Goal: Find specific page/section: Find specific page/section

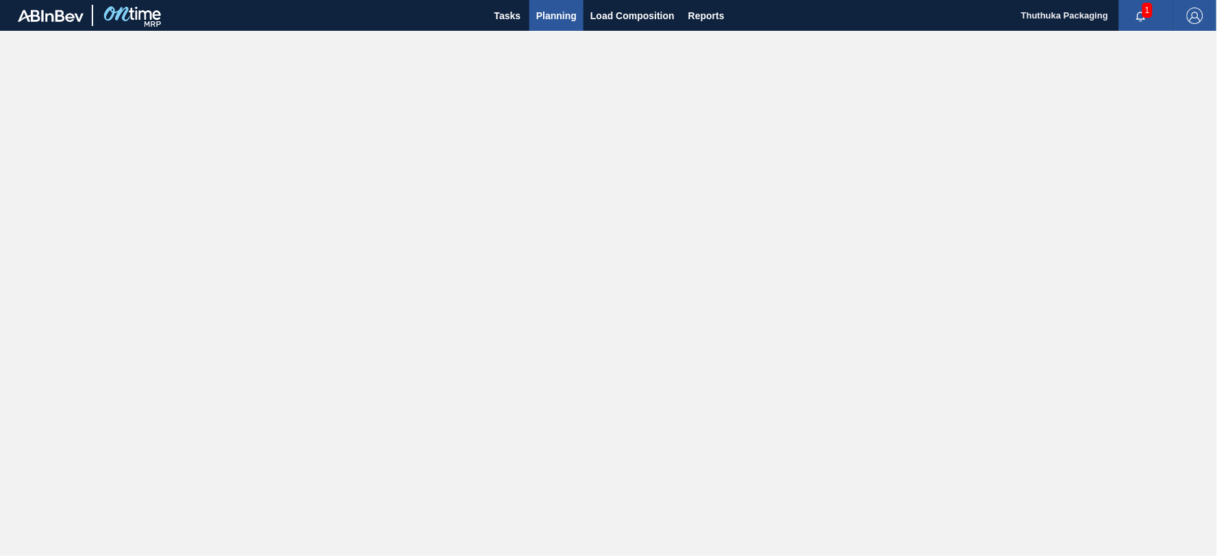
click at [556, 12] on span "Planning" at bounding box center [556, 16] width 40 height 16
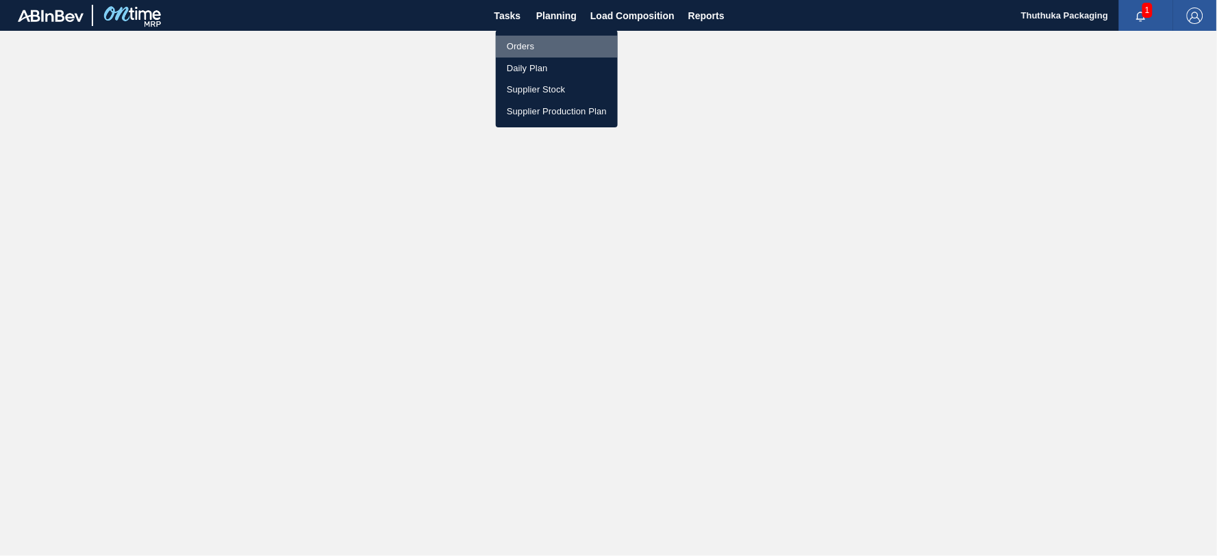
click at [519, 45] on li "Orders" at bounding box center [557, 47] width 122 height 22
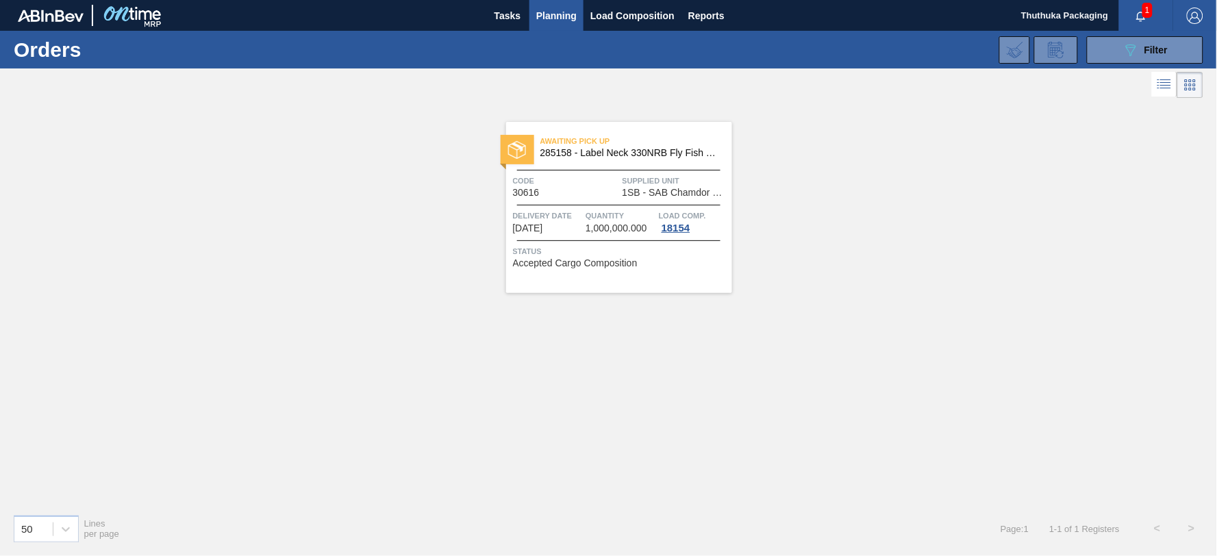
click at [1137, 11] on icon "button" at bounding box center [1141, 16] width 11 height 11
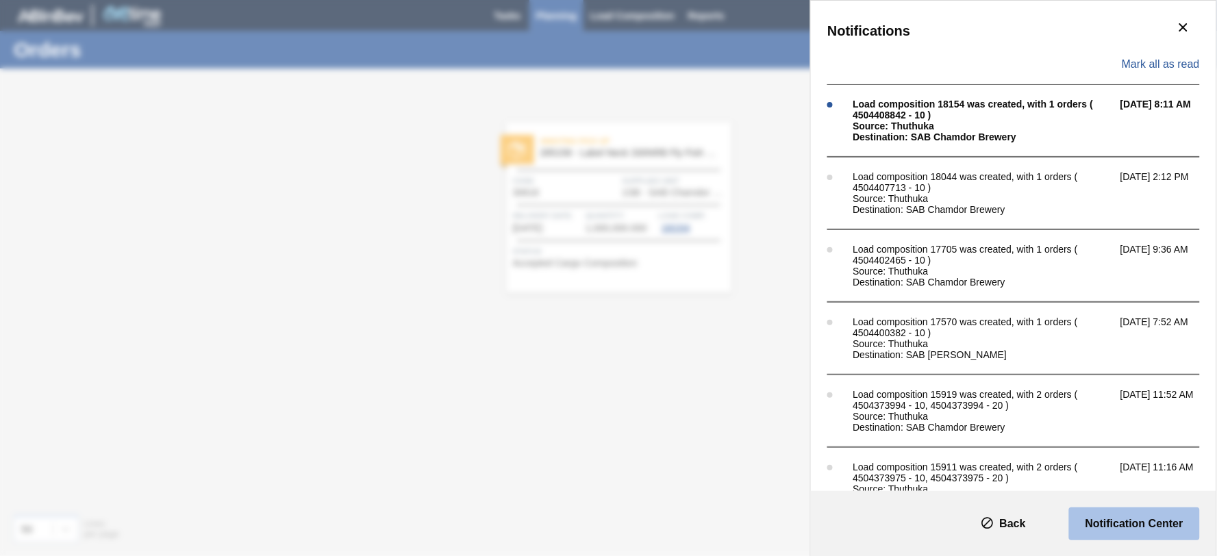
click at [0, 0] on slot "Notification Center" at bounding box center [0, 0] width 0 height 0
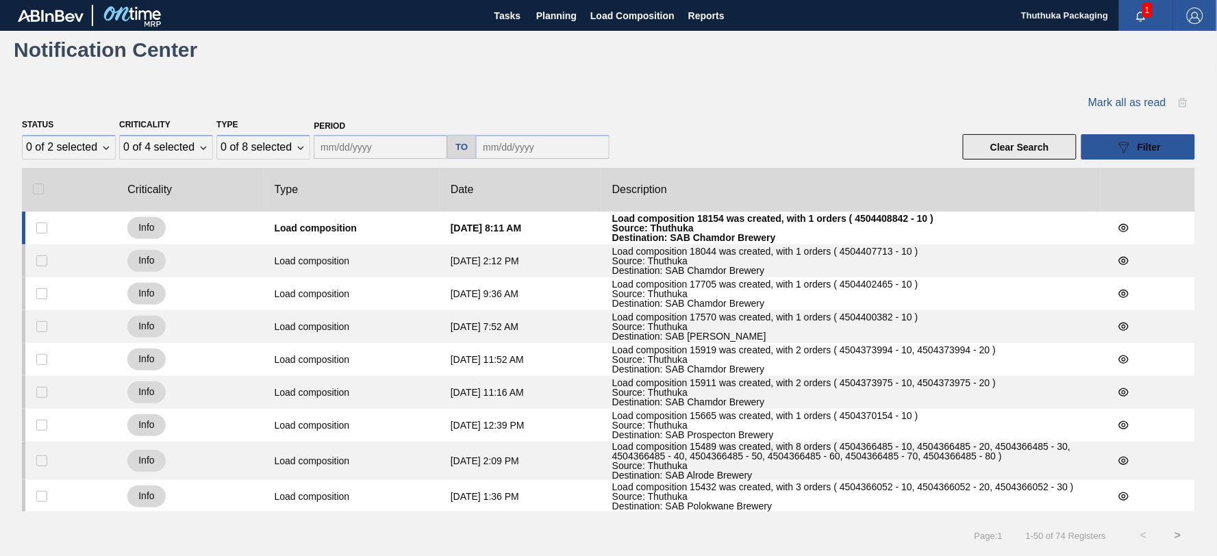
click at [1007, 149] on button "Clear Search" at bounding box center [1020, 146] width 114 height 25
click at [935, 223] on div "Load composition 18154 was created, with 1 orders ( 4504408842 - 10 )" at bounding box center [850, 219] width 477 height 10
click at [1124, 232] on icon "botão de ícone" at bounding box center [1124, 228] width 10 height 8
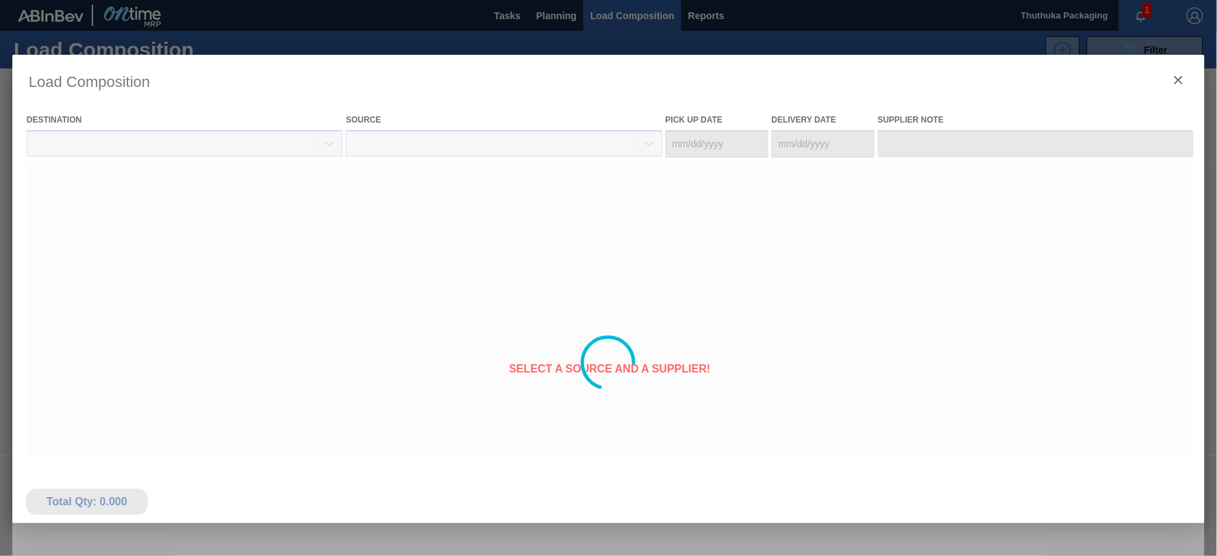
type Date "[DATE]"
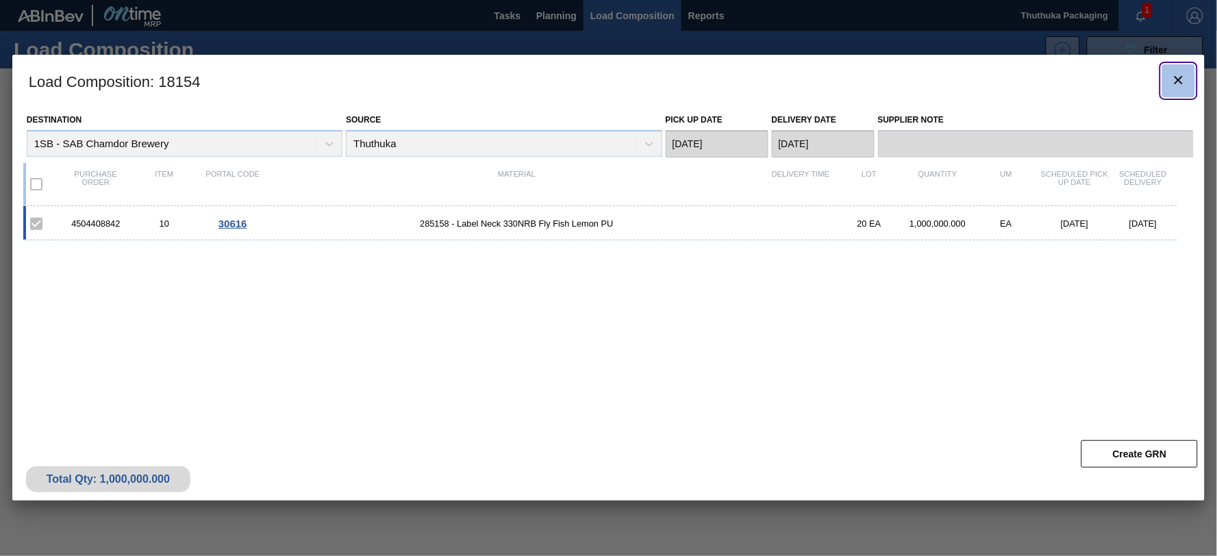
click at [1183, 79] on icon "botão de ícone" at bounding box center [1179, 80] width 16 height 16
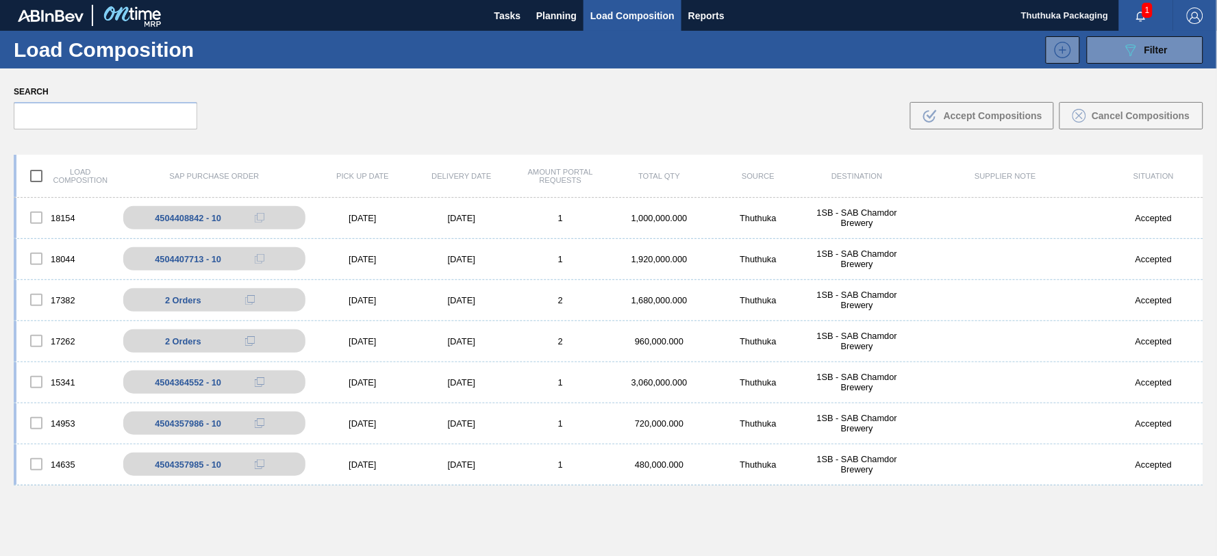
click at [1143, 12] on span "1" at bounding box center [1148, 10] width 10 height 15
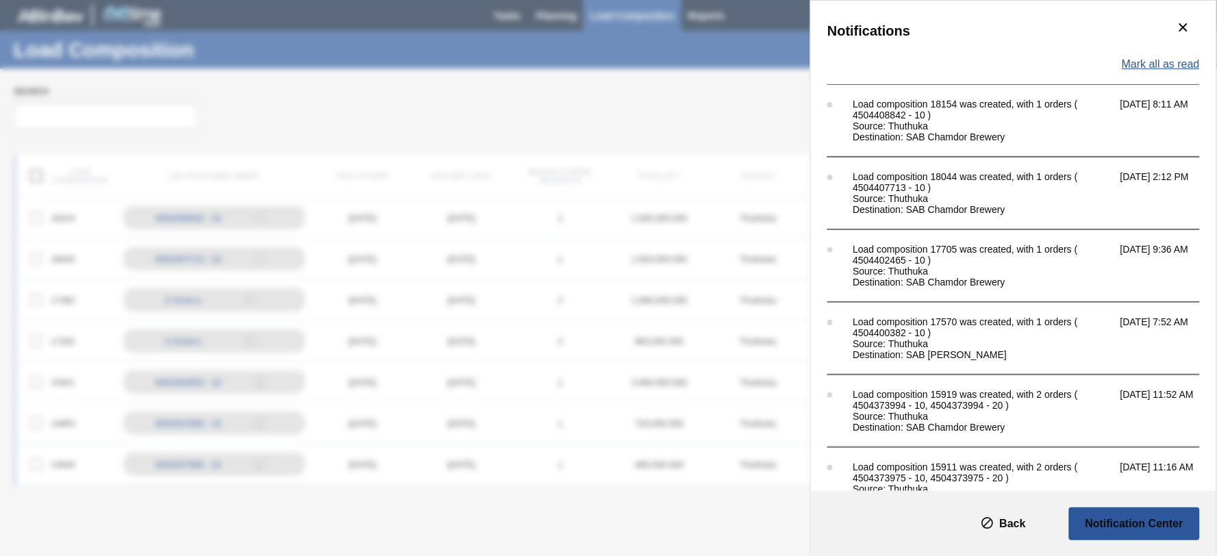
click at [1162, 64] on span "Mark all as read" at bounding box center [1161, 64] width 78 height 12
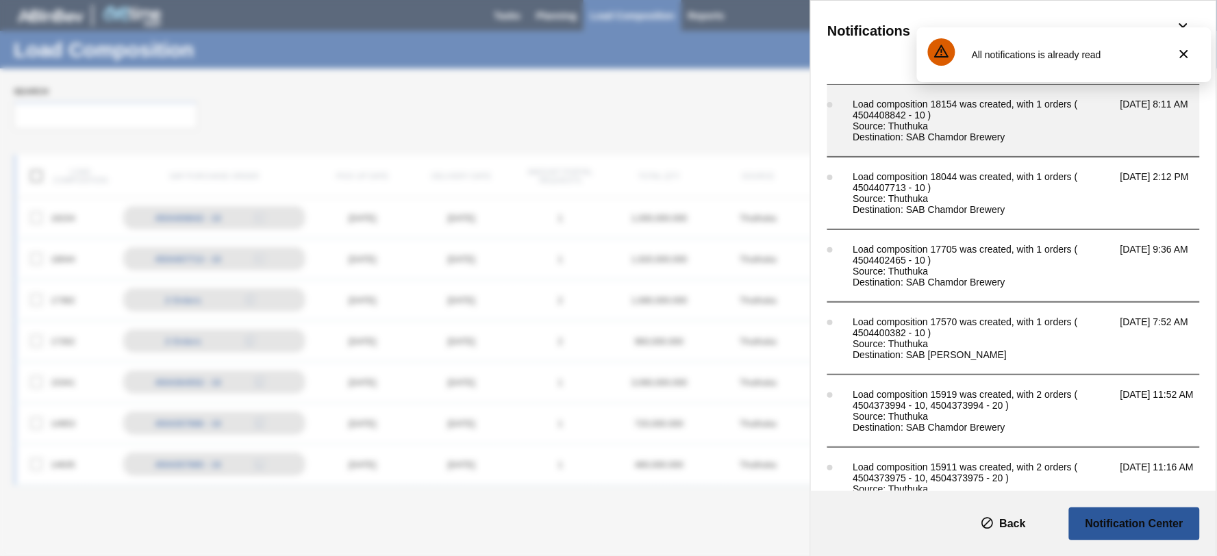
click at [992, 112] on div "Load composition 18154 was created, with 1 orders ( 4504408842 - 10 )" at bounding box center [983, 110] width 261 height 22
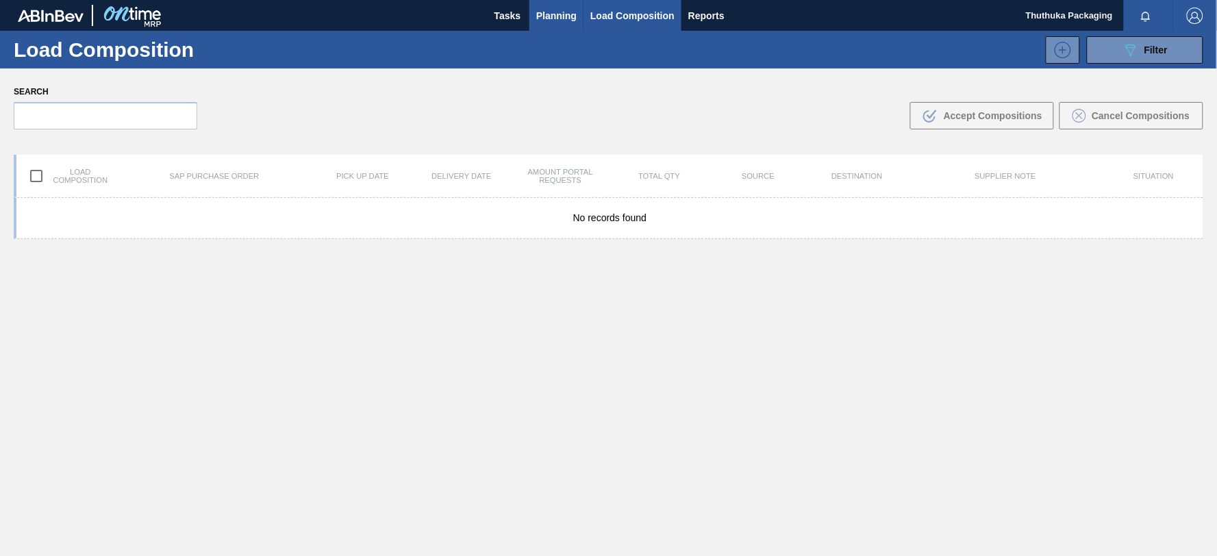
click at [556, 16] on span "Planning" at bounding box center [556, 16] width 40 height 16
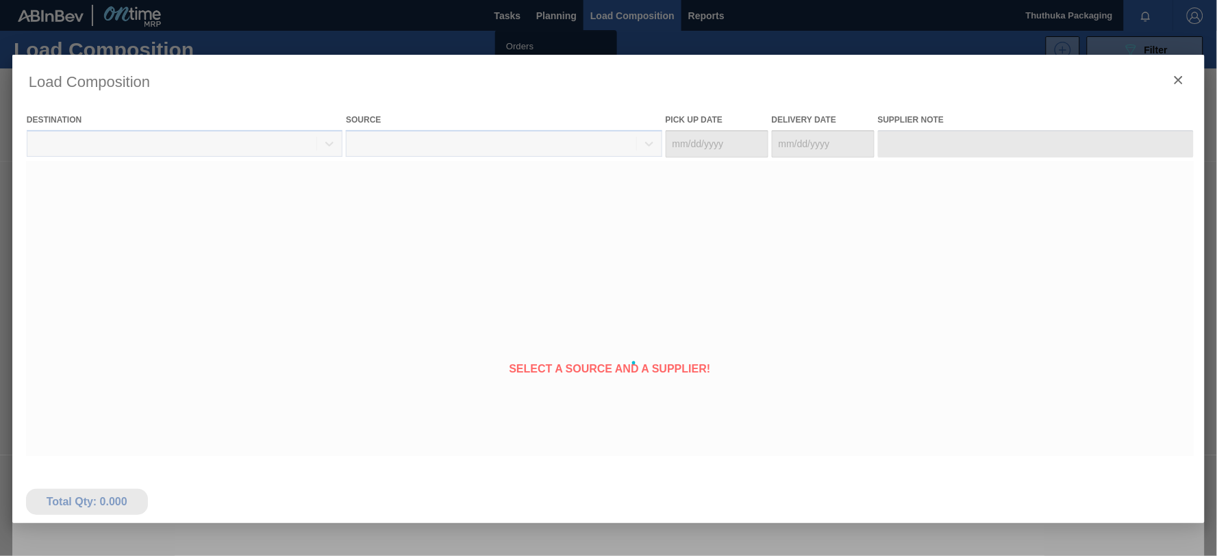
click at [522, 55] on div at bounding box center [608, 363] width 1193 height 617
type Date "[DATE]"
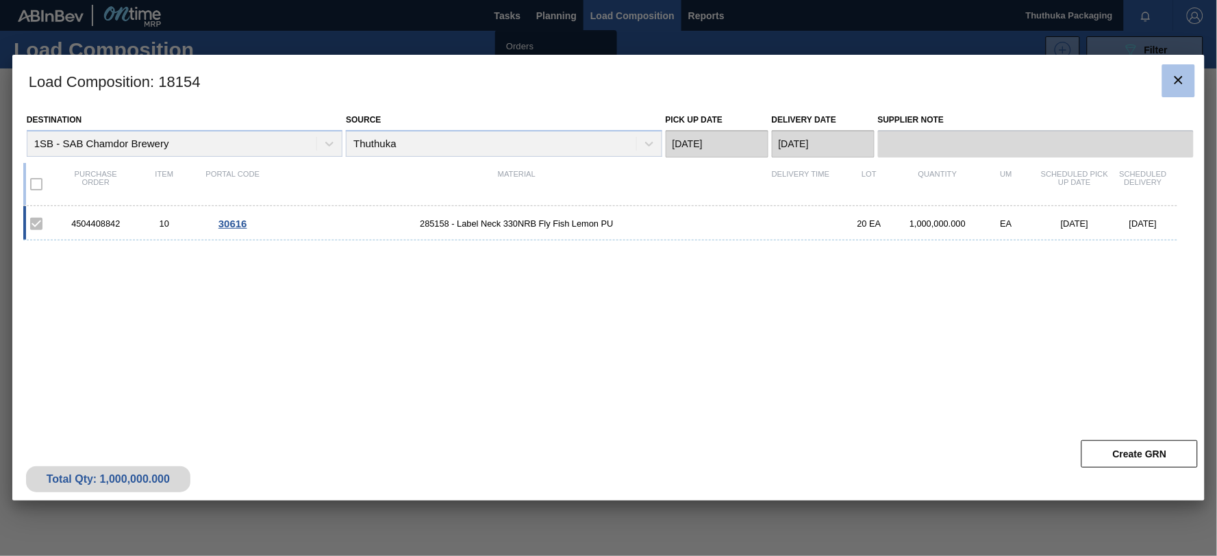
click at [1179, 77] on icon "botão de ícone" at bounding box center [1179, 80] width 16 height 16
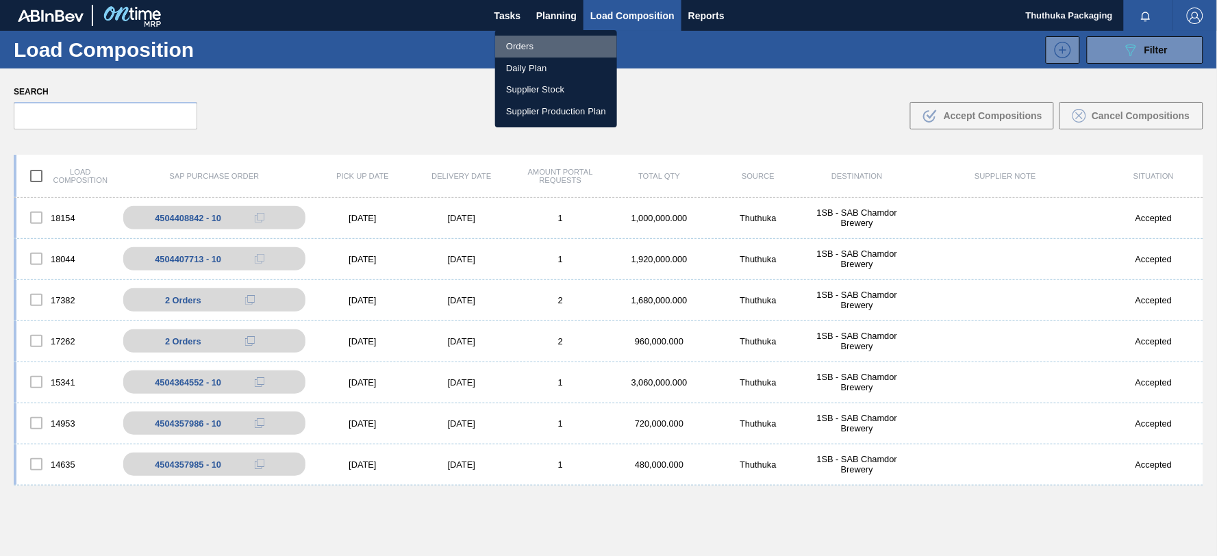
click at [533, 48] on li "Orders" at bounding box center [556, 47] width 122 height 22
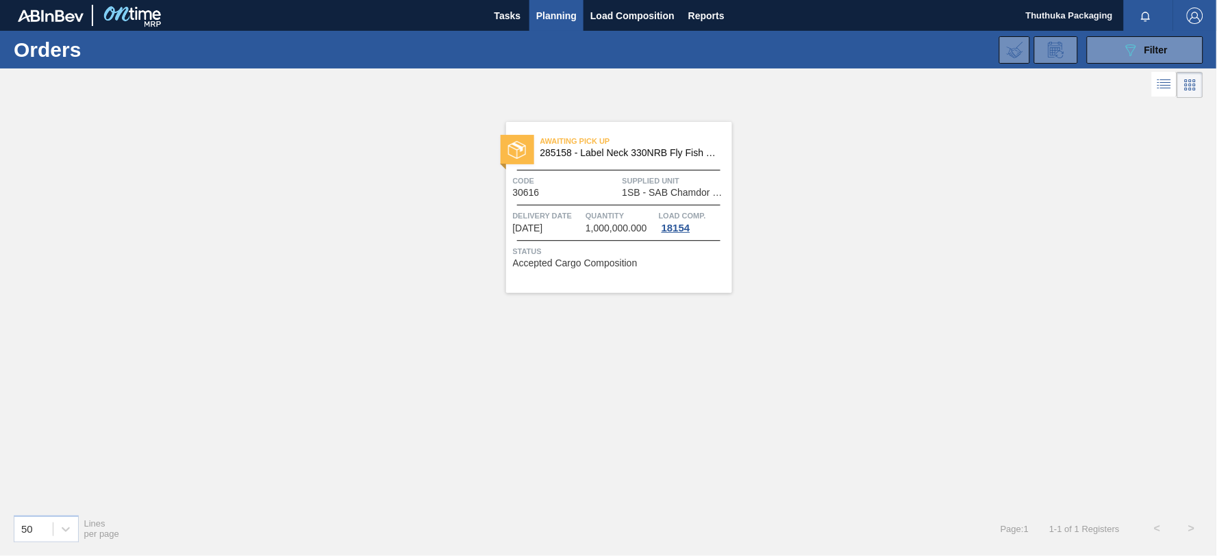
click at [542, 14] on span "Planning" at bounding box center [556, 16] width 40 height 16
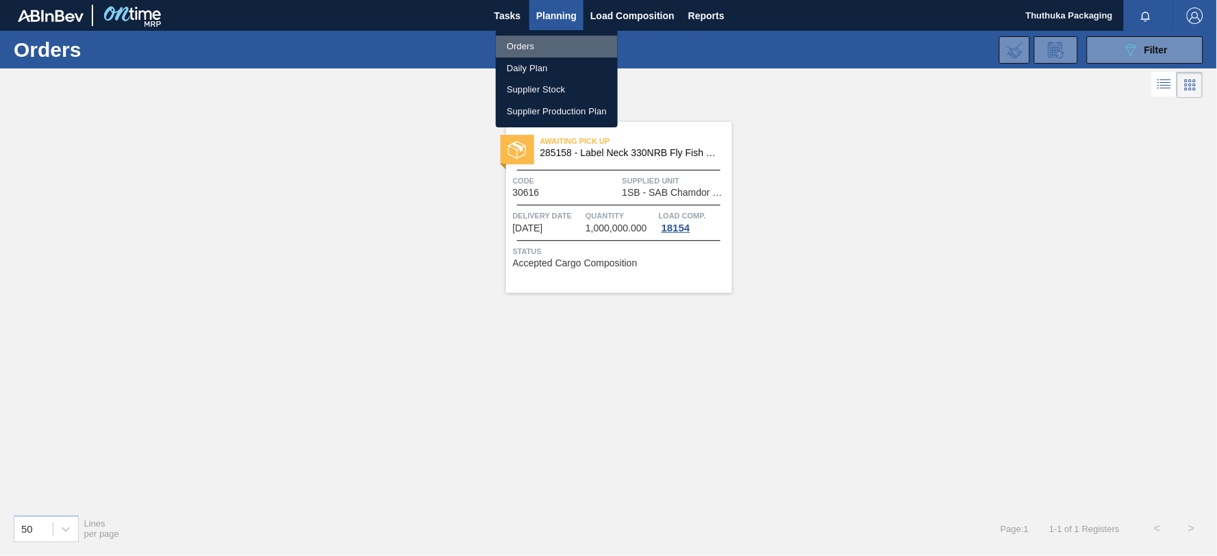
click at [526, 47] on li "Orders" at bounding box center [557, 47] width 122 height 22
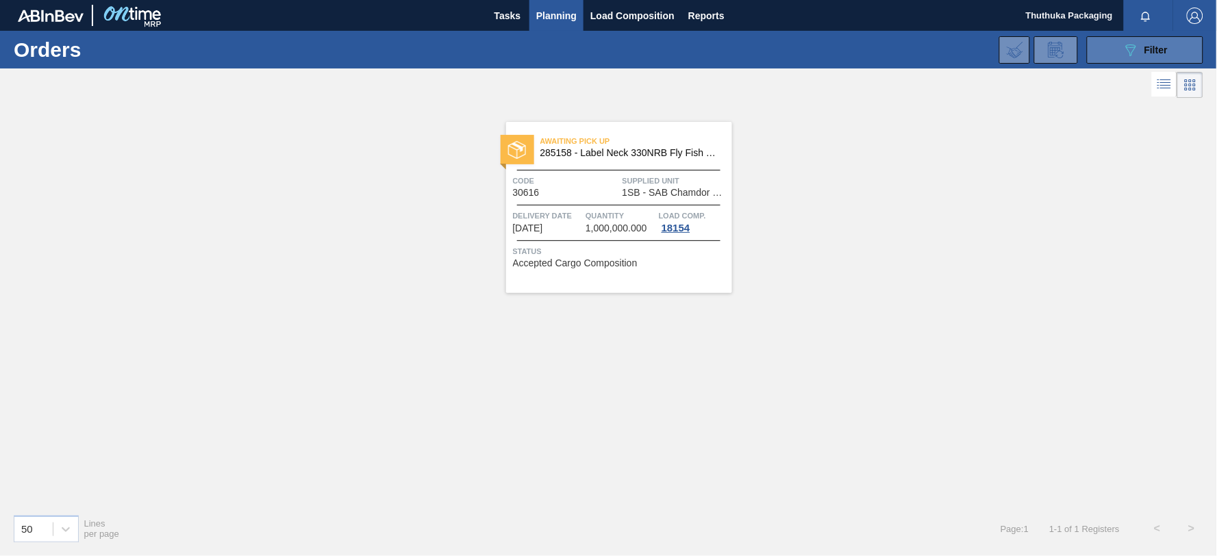
click at [1147, 52] on span "Filter" at bounding box center [1156, 50] width 23 height 11
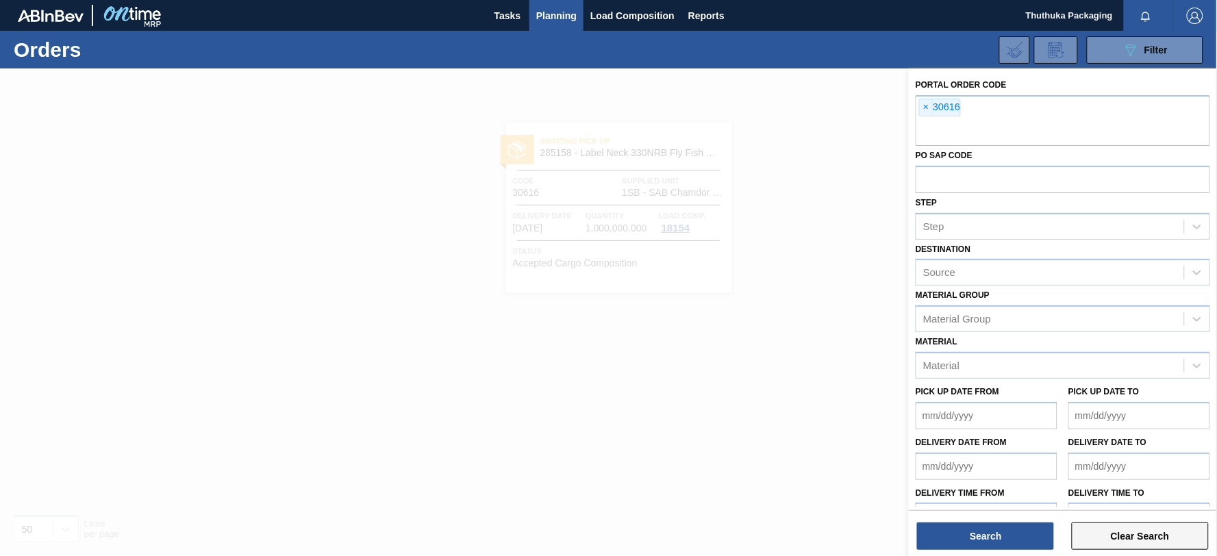
click at [1140, 534] on button "Clear Search" at bounding box center [1140, 536] width 137 height 27
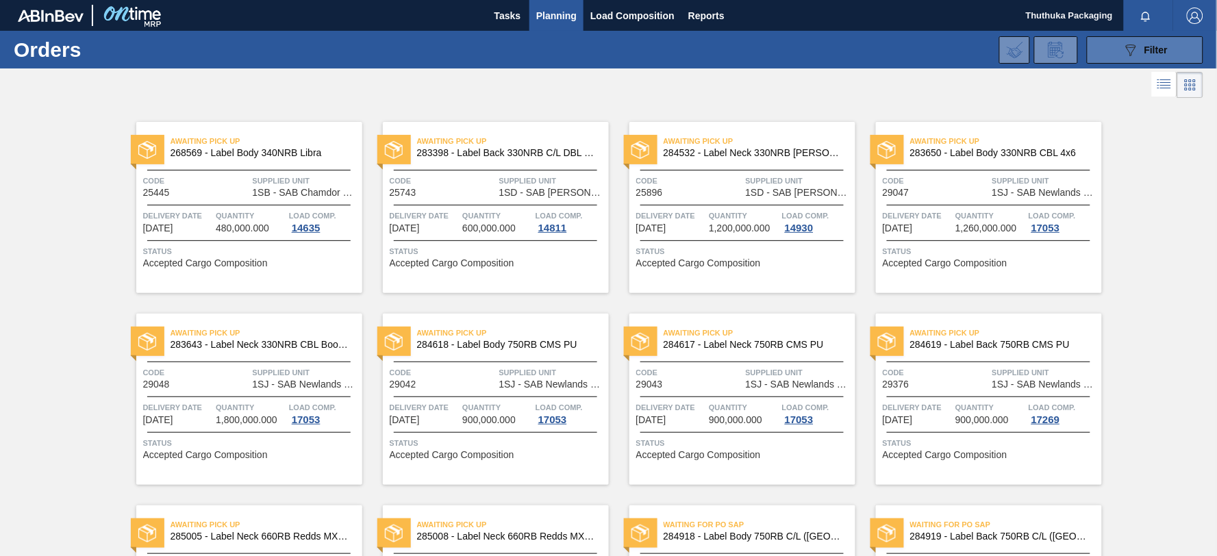
click at [1148, 58] on div "089F7B8B-B2A5-4AFE-B5C0-19BA573D28AC Filter" at bounding box center [1145, 50] width 45 height 16
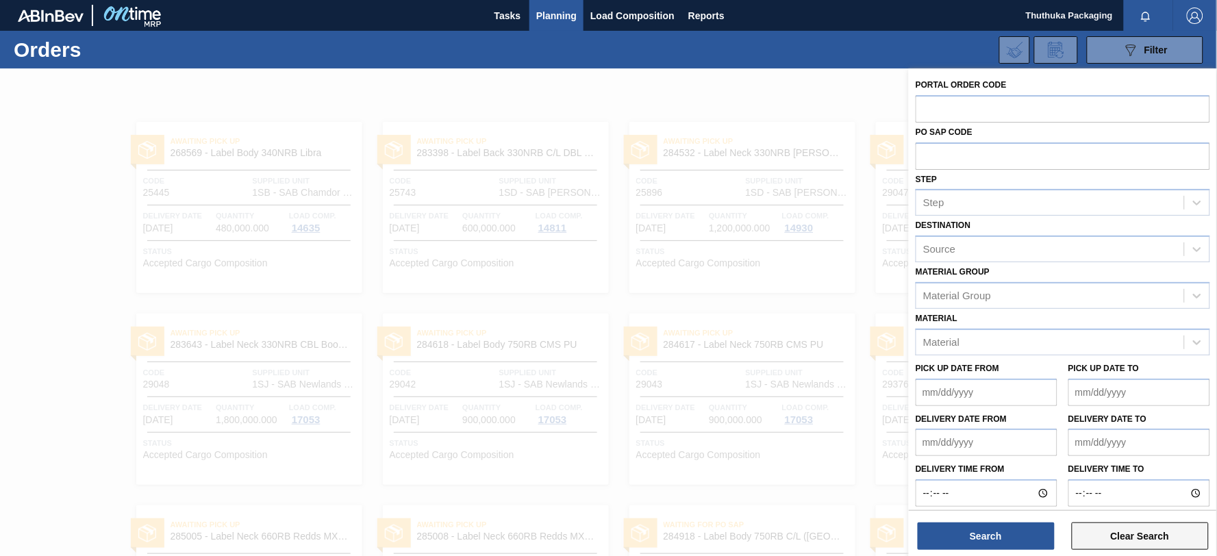
click at [1142, 539] on button "Clear Search" at bounding box center [1140, 536] width 137 height 27
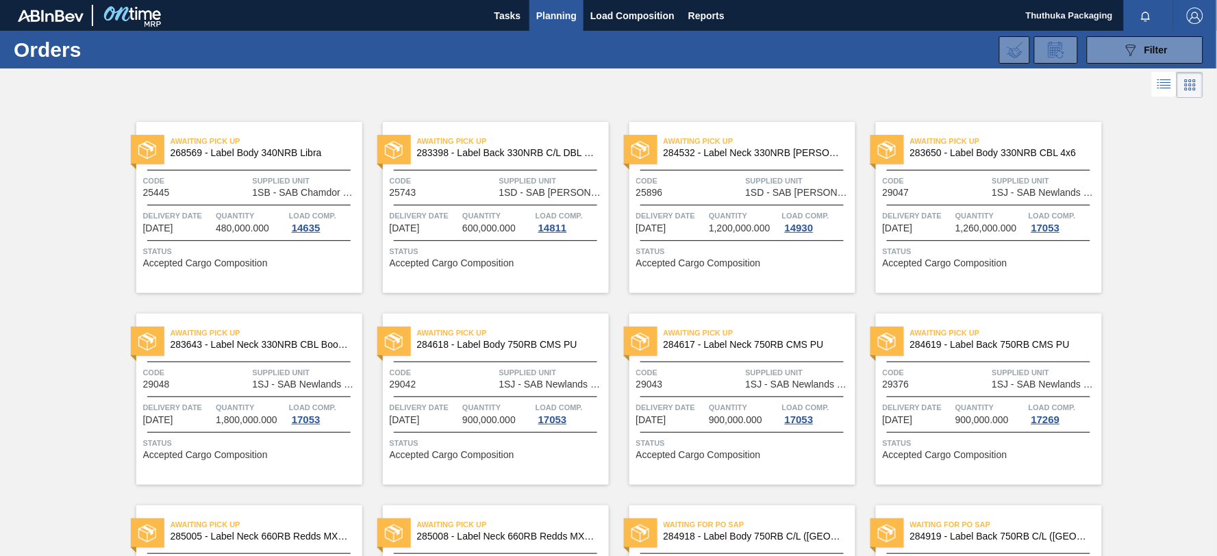
click at [265, 149] on span "268569 - Label Body 340NRB Libra" at bounding box center [261, 153] width 181 height 10
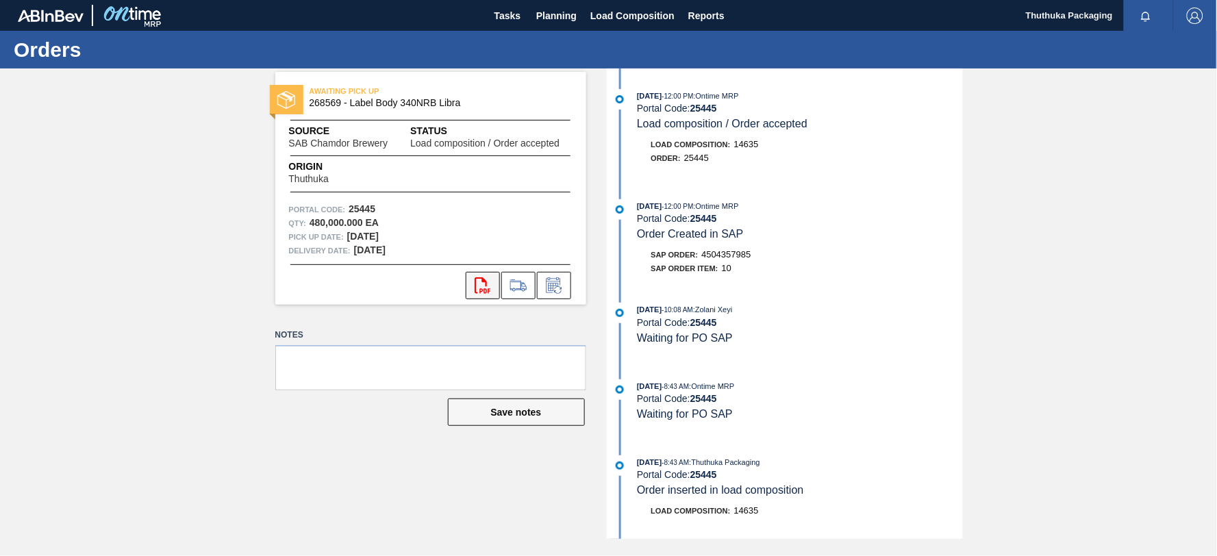
click at [471, 286] on button "svg{fill:#ff0000}" at bounding box center [483, 285] width 34 height 27
